Goal: Find specific page/section: Find specific page/section

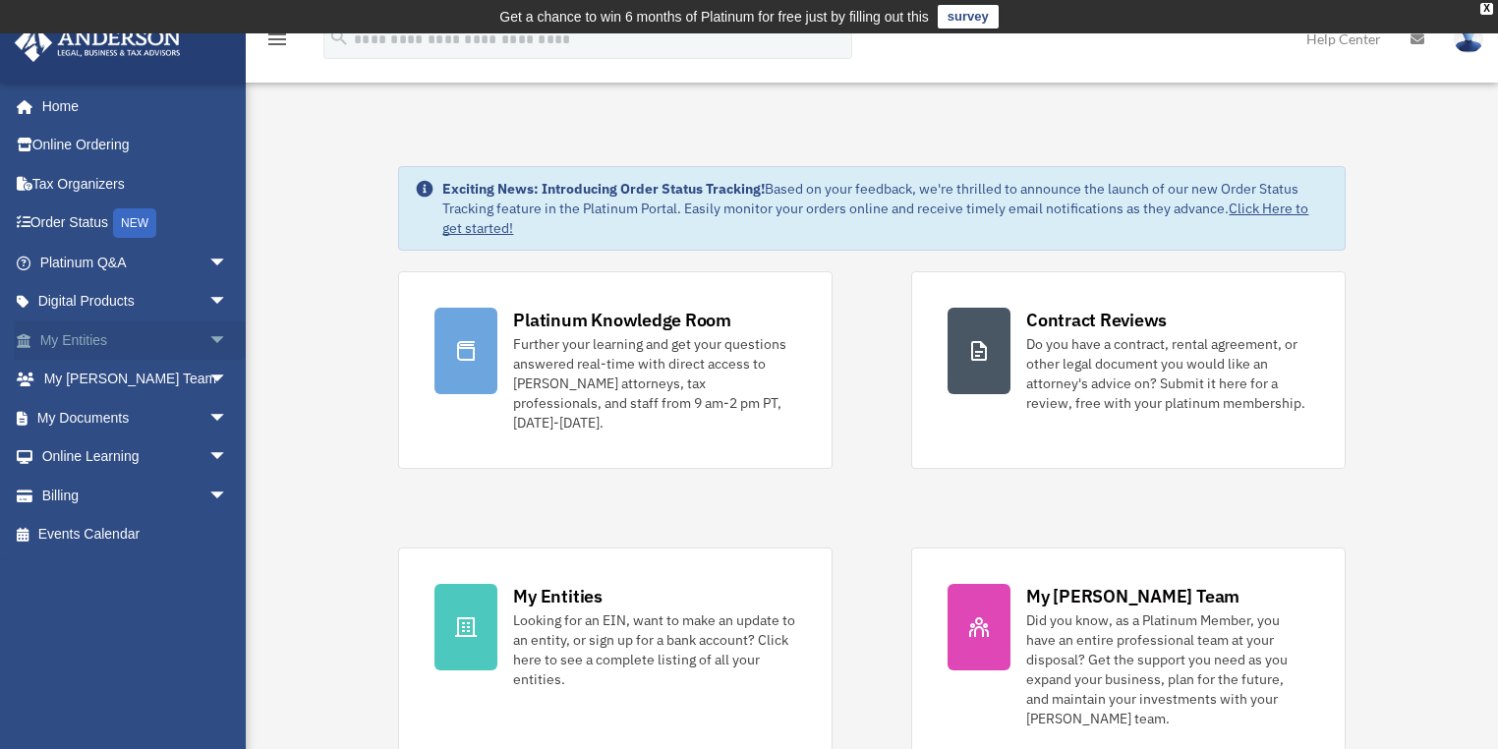
drag, startPoint x: 146, startPoint y: 340, endPoint x: 164, endPoint y: 335, distance: 18.4
click at [146, 339] on link "My Entities arrow_drop_down" at bounding box center [136, 340] width 244 height 39
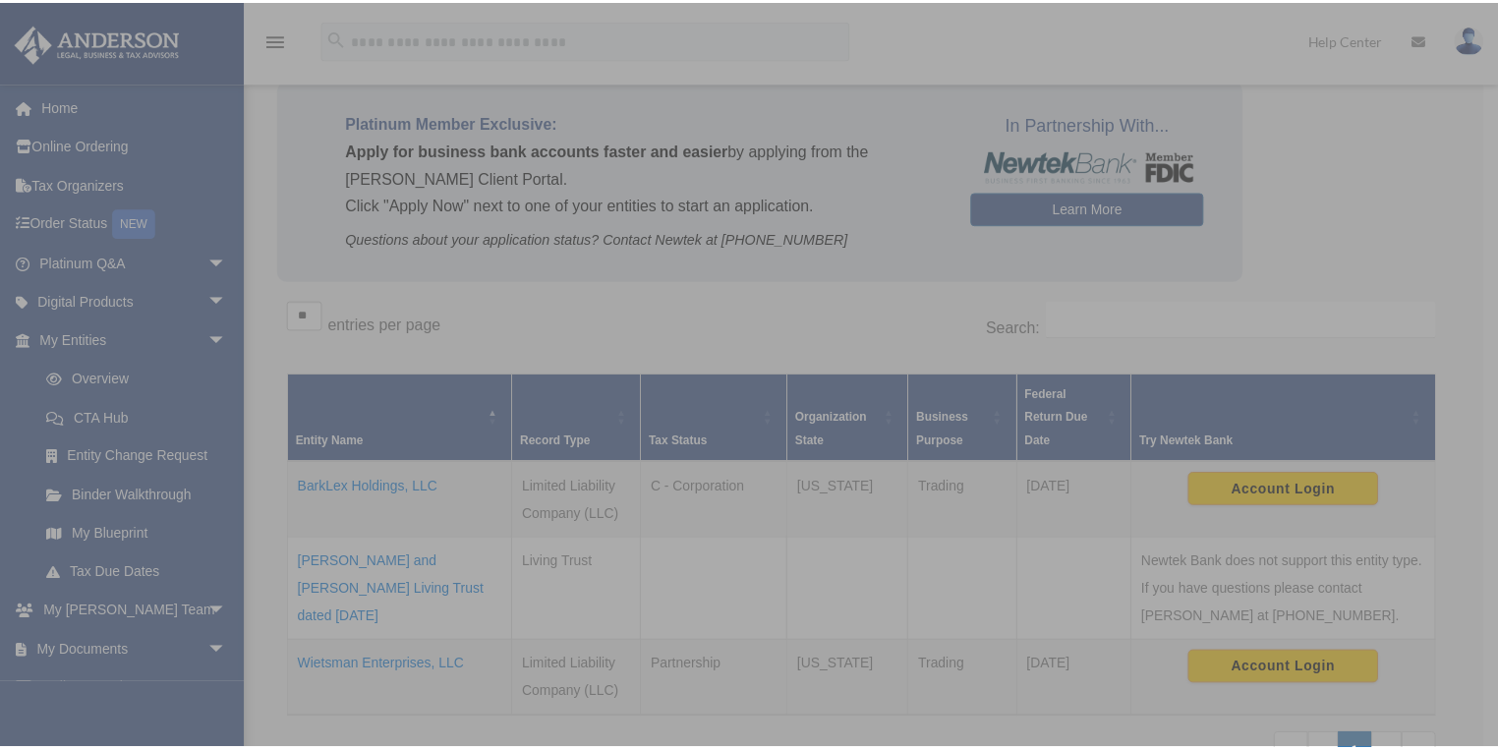
scroll to position [162, 0]
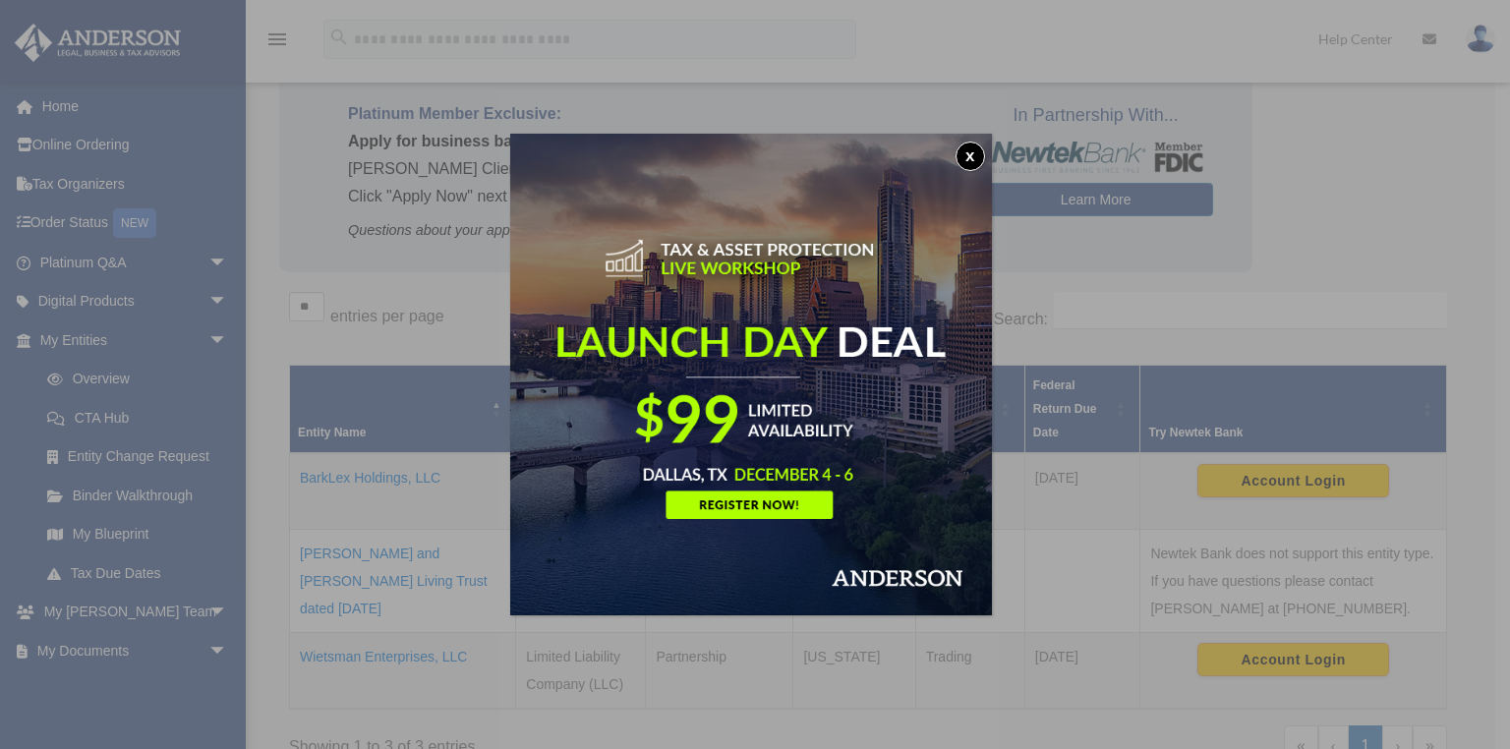
click at [978, 157] on button "x" at bounding box center [970, 156] width 29 height 29
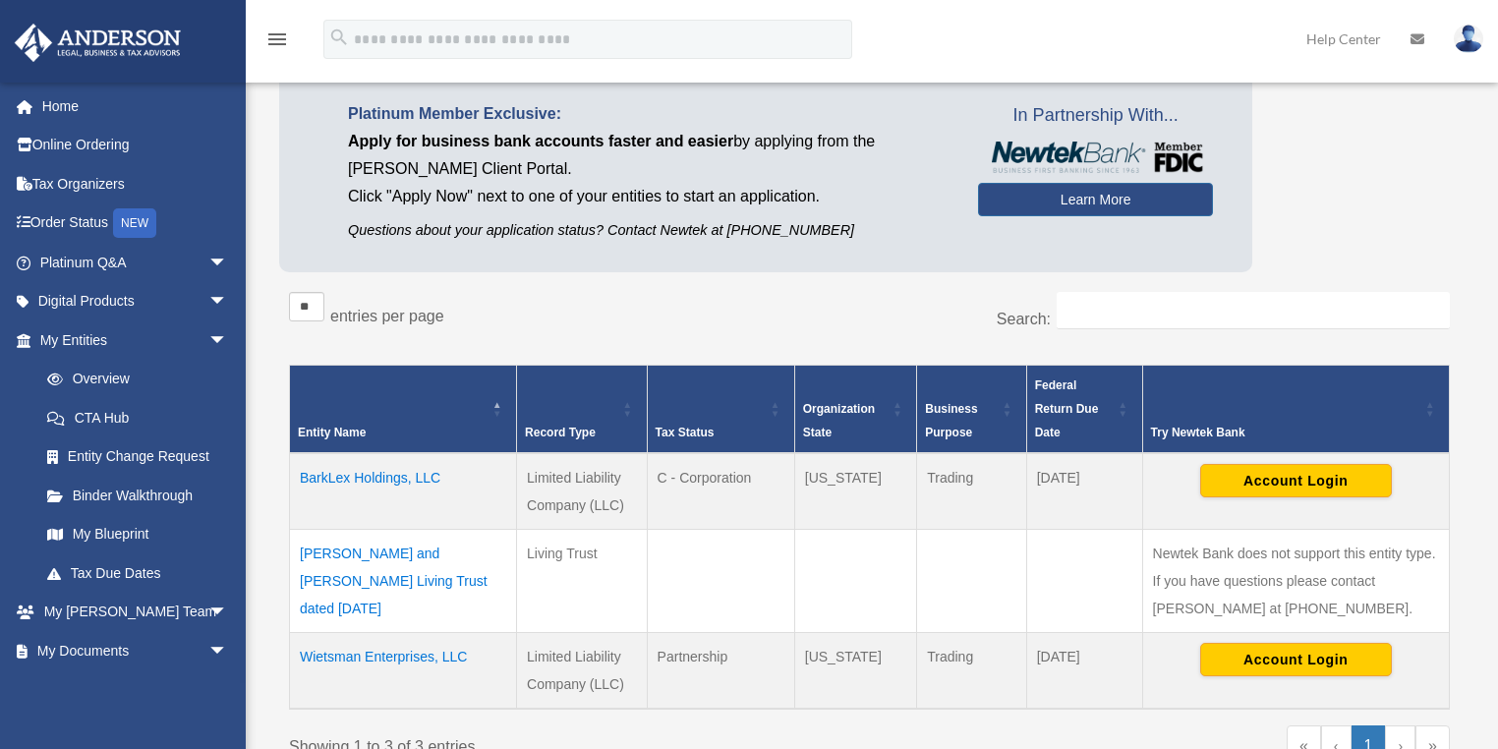
click at [404, 476] on td "BarkLex Holdings, LLC" at bounding box center [403, 491] width 227 height 77
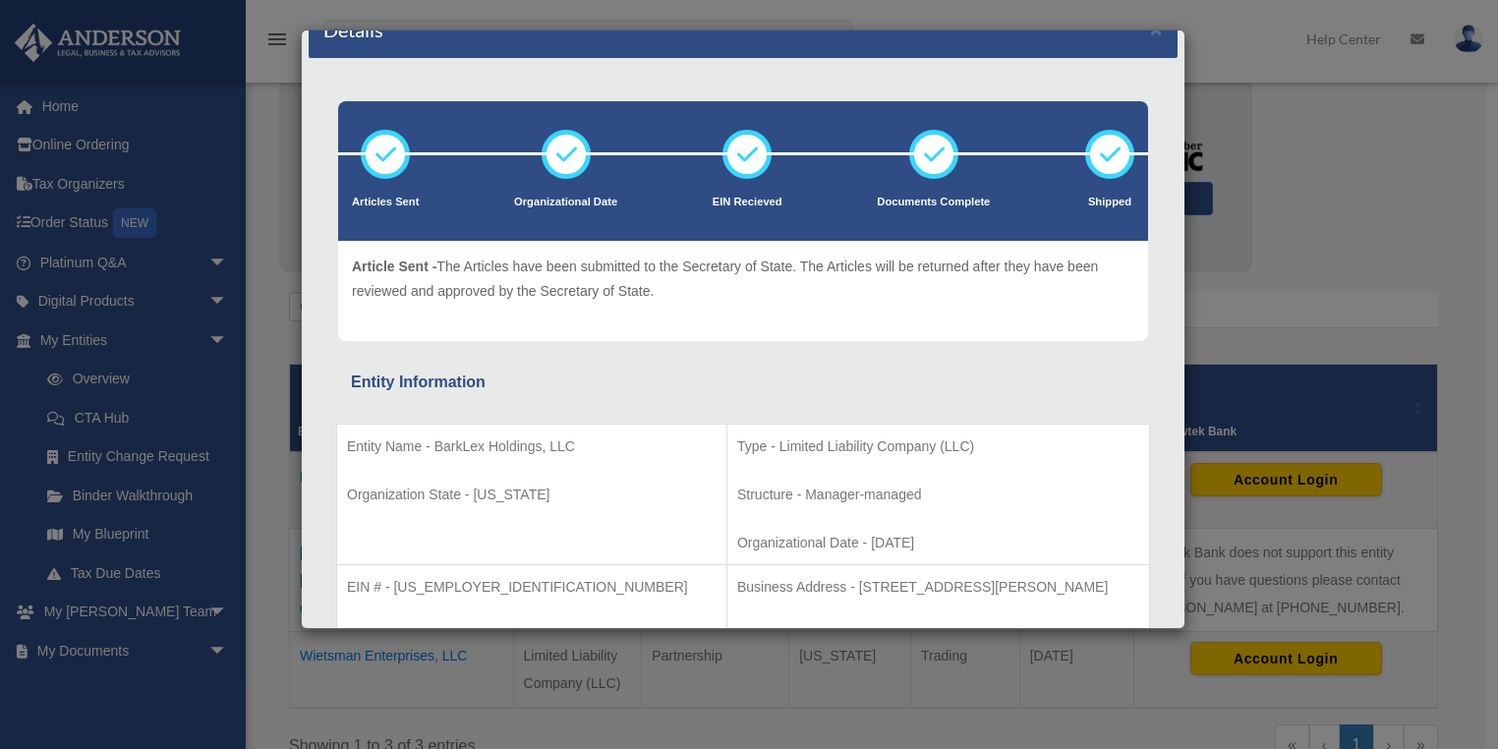
scroll to position [0, 0]
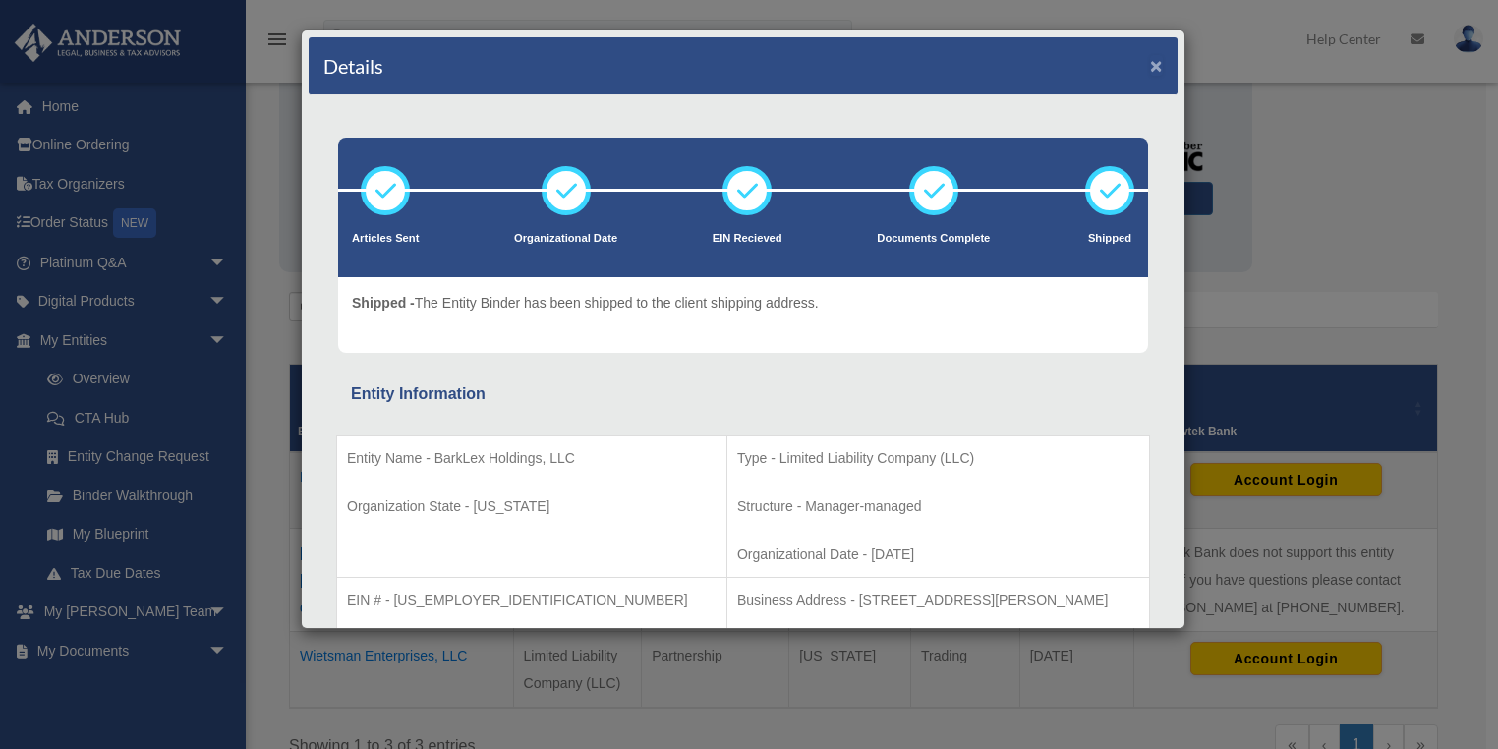
click at [1150, 65] on button "×" at bounding box center [1156, 65] width 13 height 21
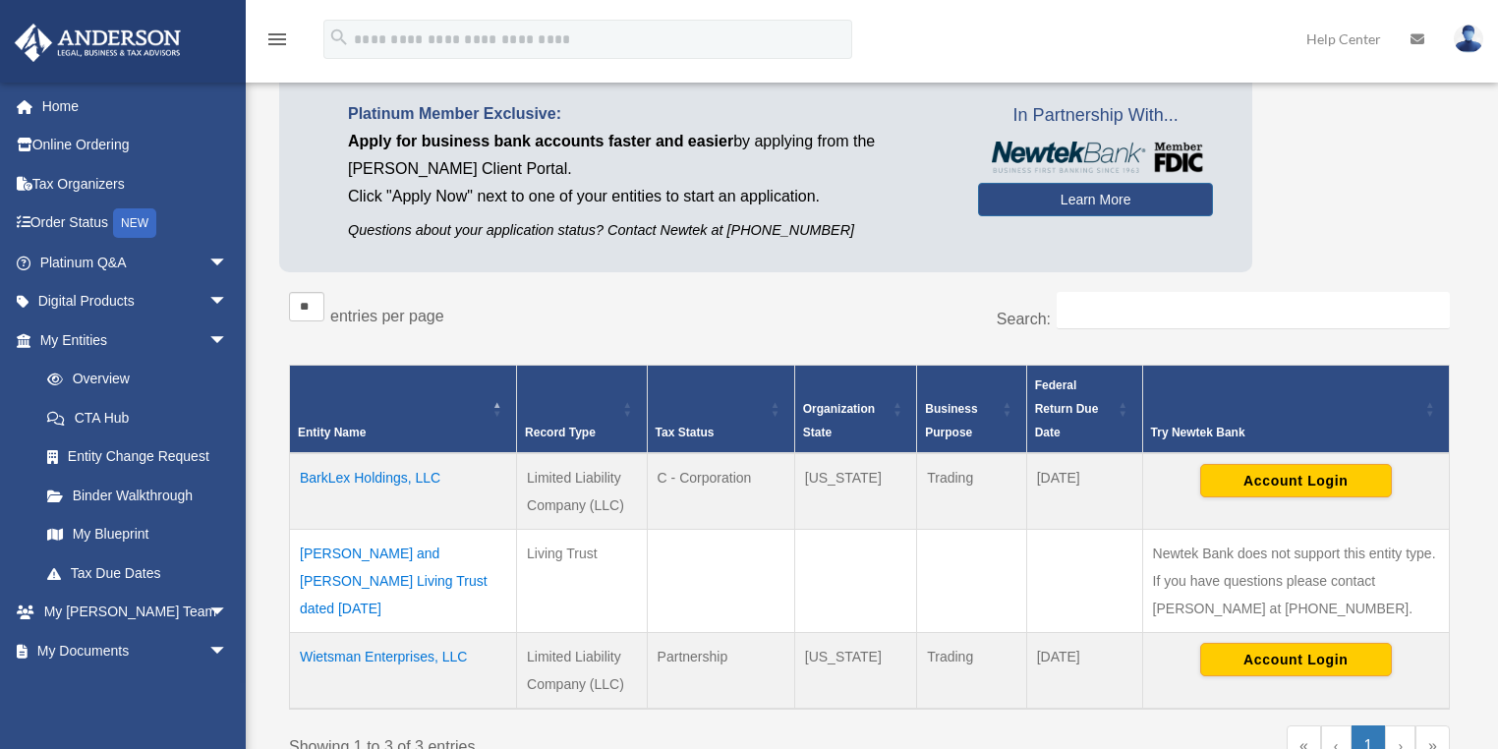
click at [389, 659] on td "Wietsman Enterprises, LLC" at bounding box center [403, 670] width 227 height 77
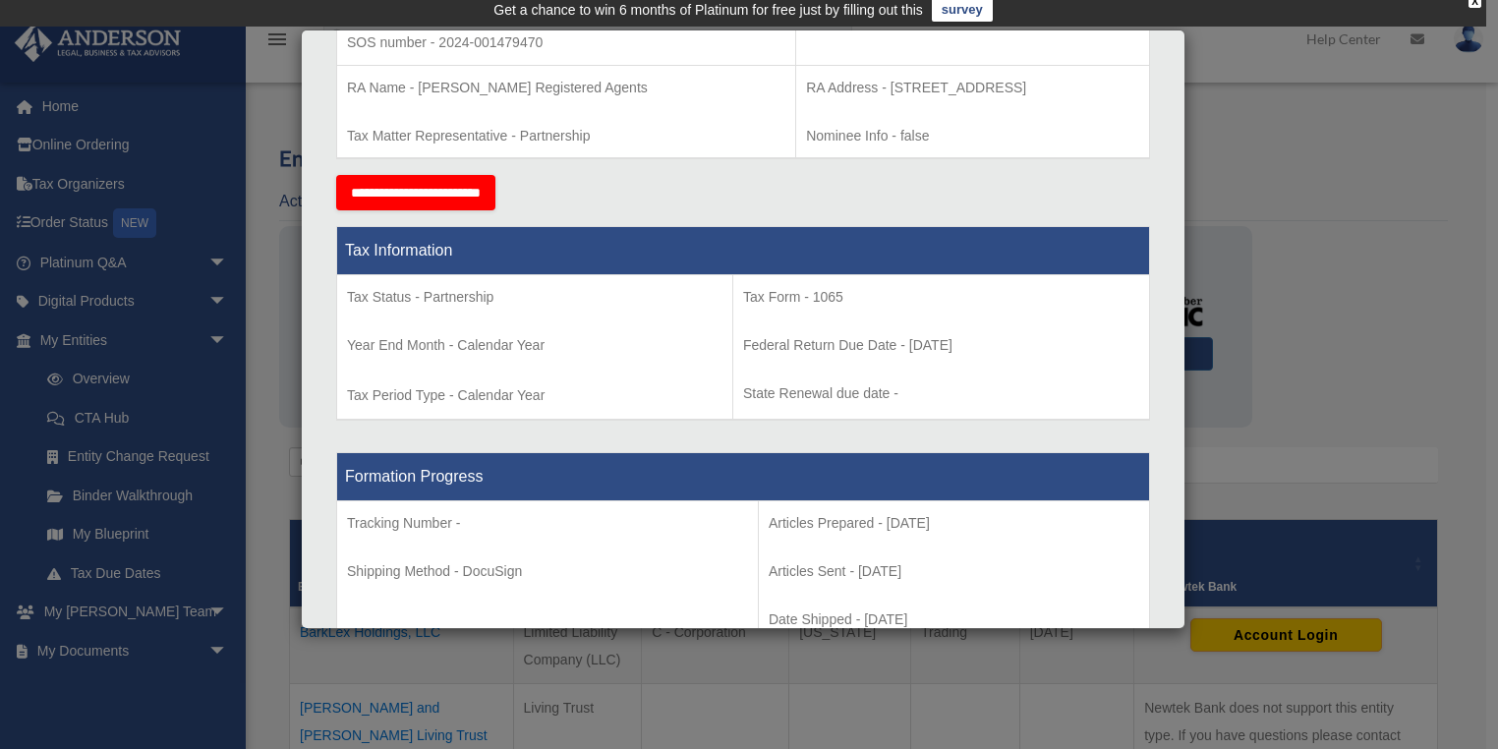
scroll to position [5, 0]
